Goal: Check status

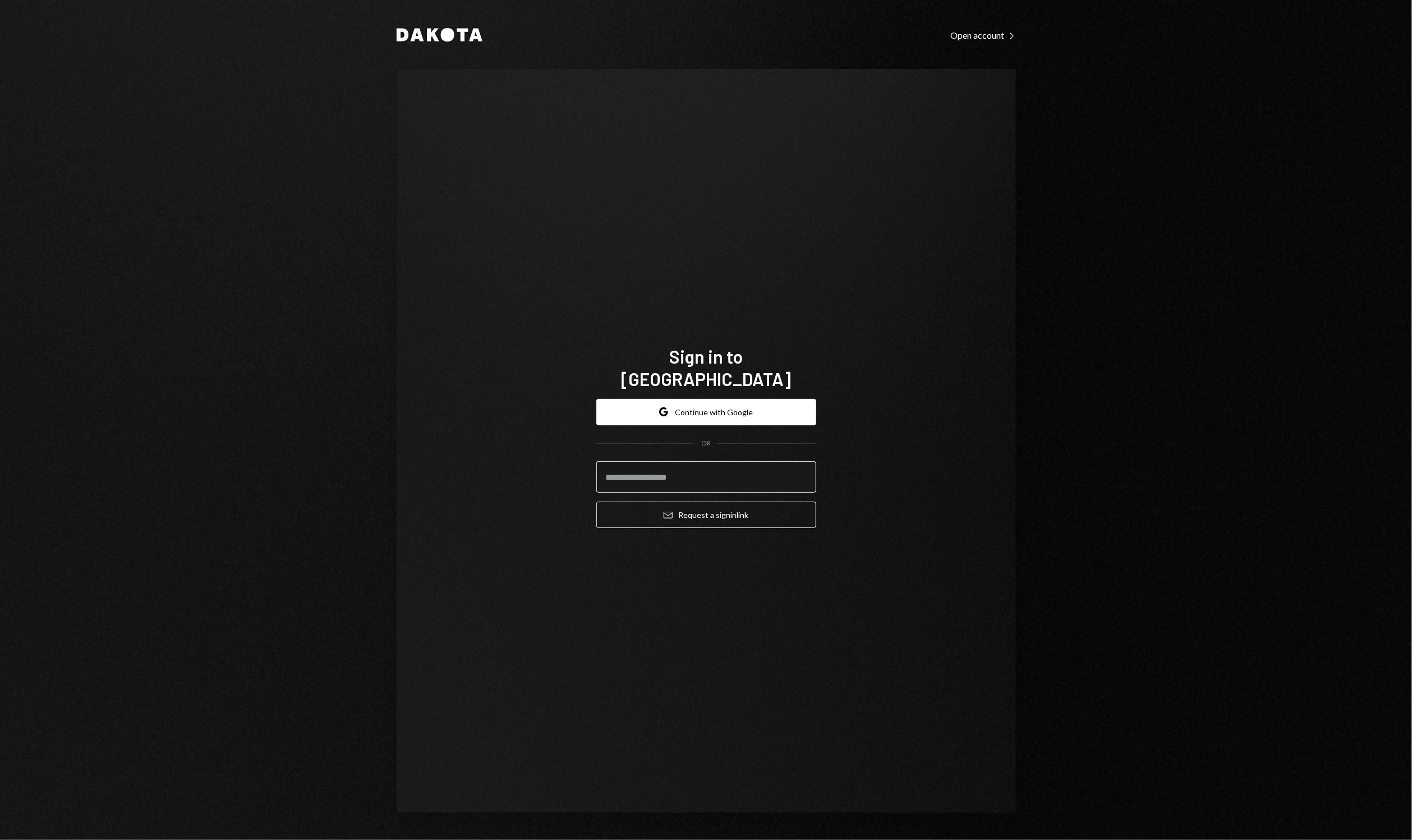
click at [678, 478] on input "email" at bounding box center [706, 476] width 220 height 31
click at [689, 461] on input "email" at bounding box center [706, 476] width 220 height 31
type input "**********"
click at [718, 507] on button "Email Request a sign in link" at bounding box center [706, 515] width 220 height 26
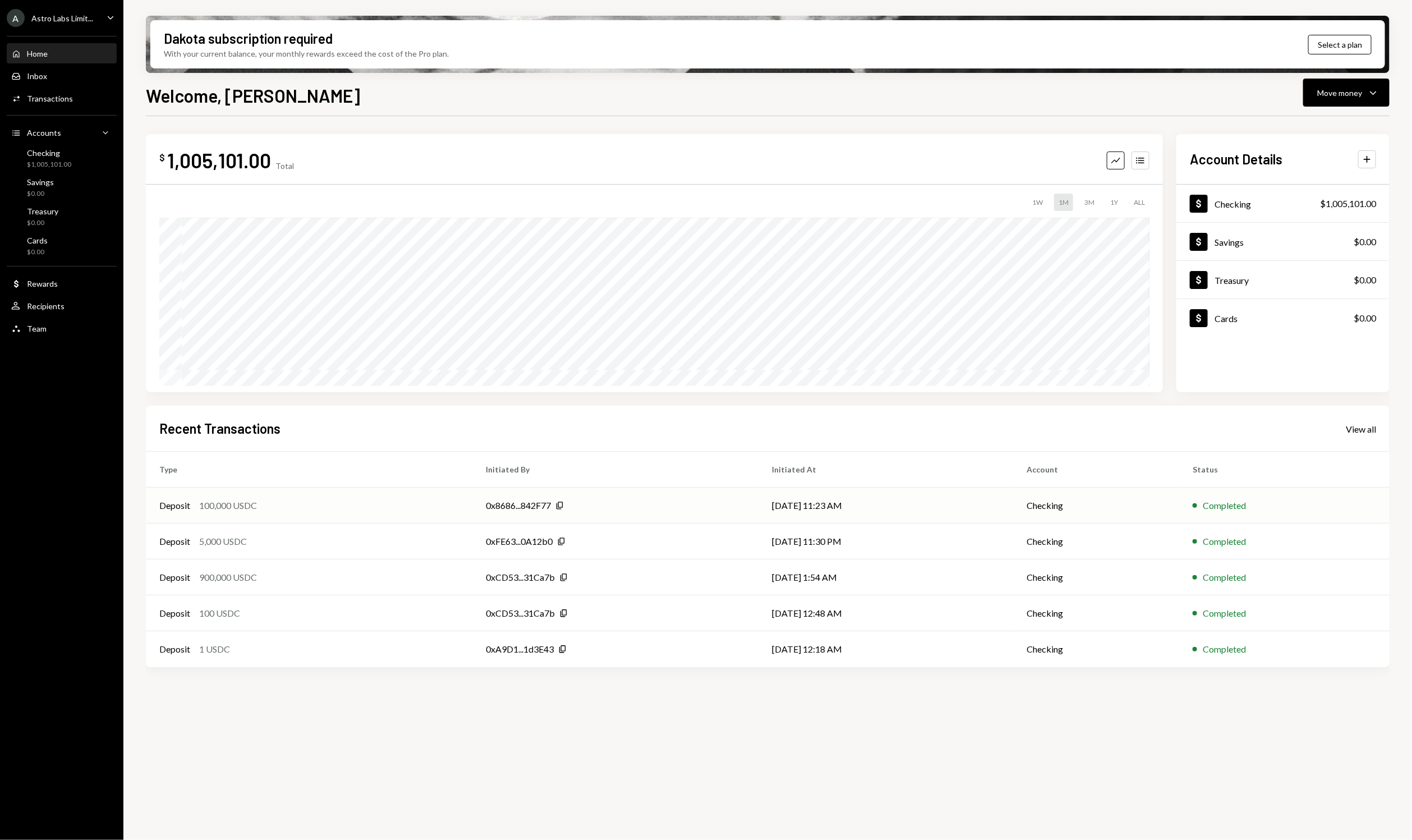
click at [970, 507] on td "[DATE] 11:23 AM" at bounding box center [886, 505] width 254 height 36
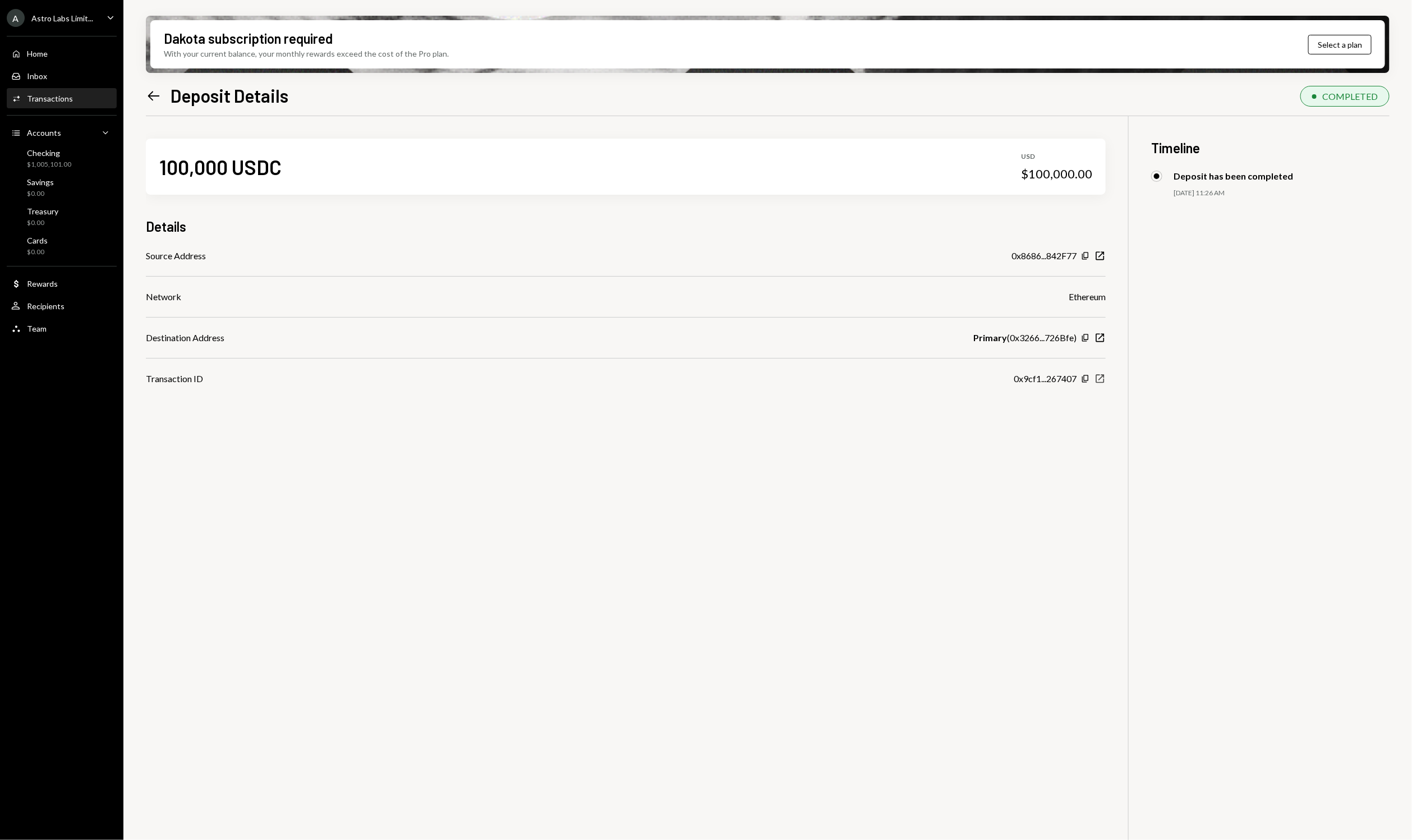
click at [1102, 379] on icon "New Window" at bounding box center [1100, 378] width 11 height 11
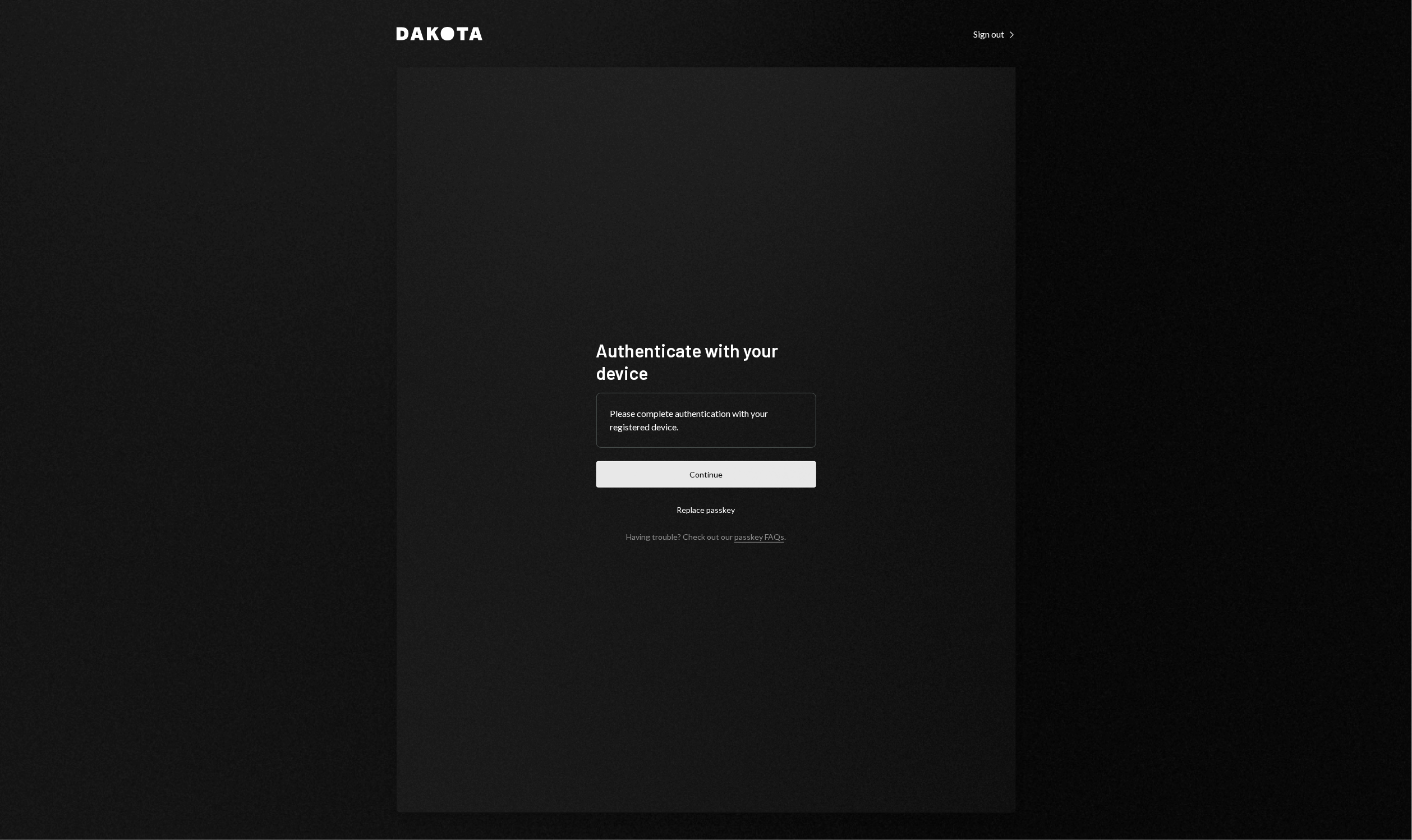
click at [659, 478] on button "Continue" at bounding box center [706, 474] width 220 height 26
